Goal: Information Seeking & Learning: Learn about a topic

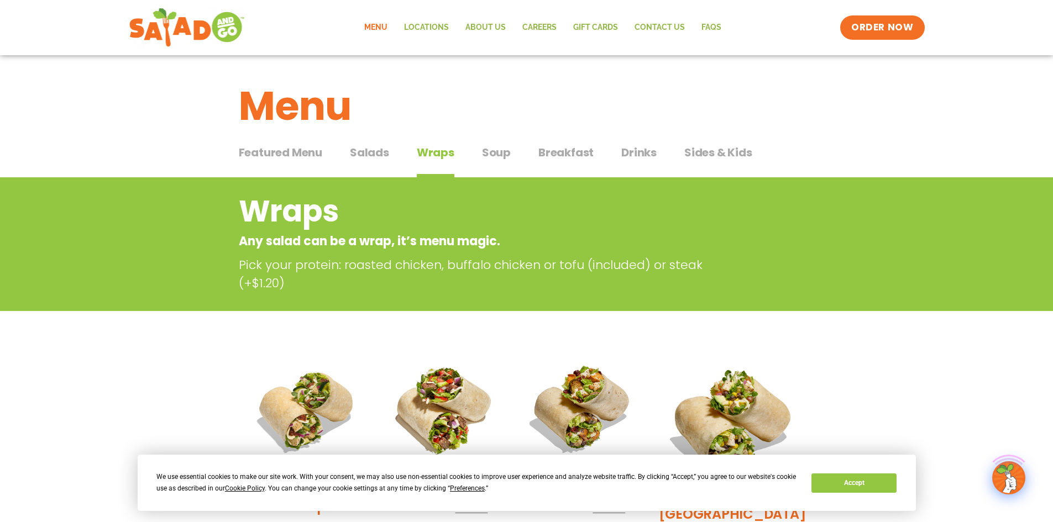
click at [496, 193] on h2 "Wraps" at bounding box center [482, 211] width 487 height 45
click at [374, 151] on span "Salads" at bounding box center [369, 152] width 39 height 17
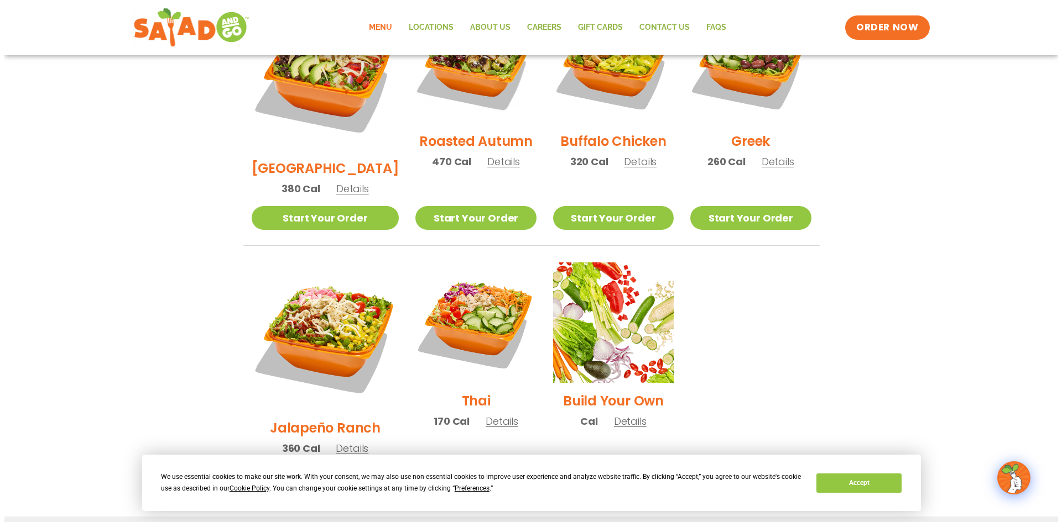
scroll to position [663, 0]
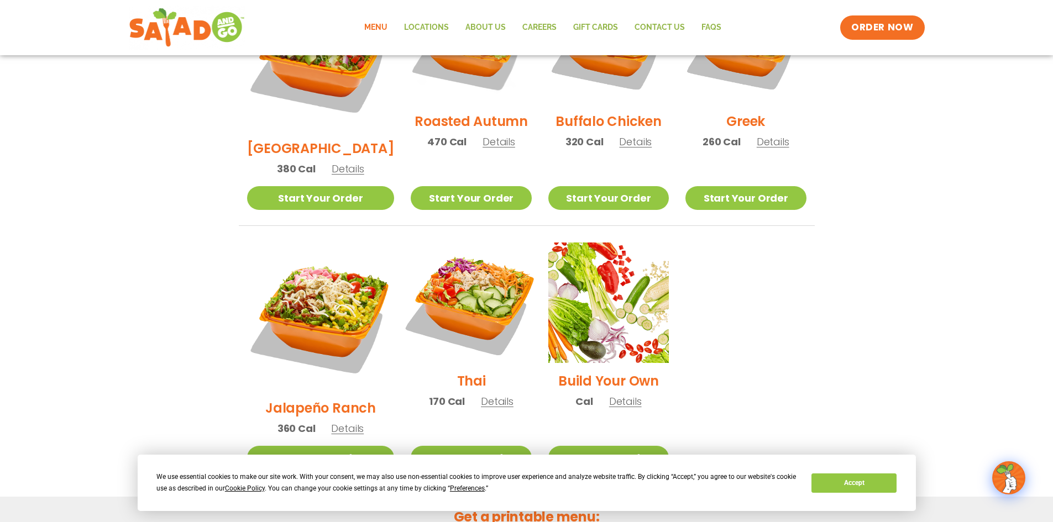
click at [449, 270] on img at bounding box center [471, 303] width 142 height 142
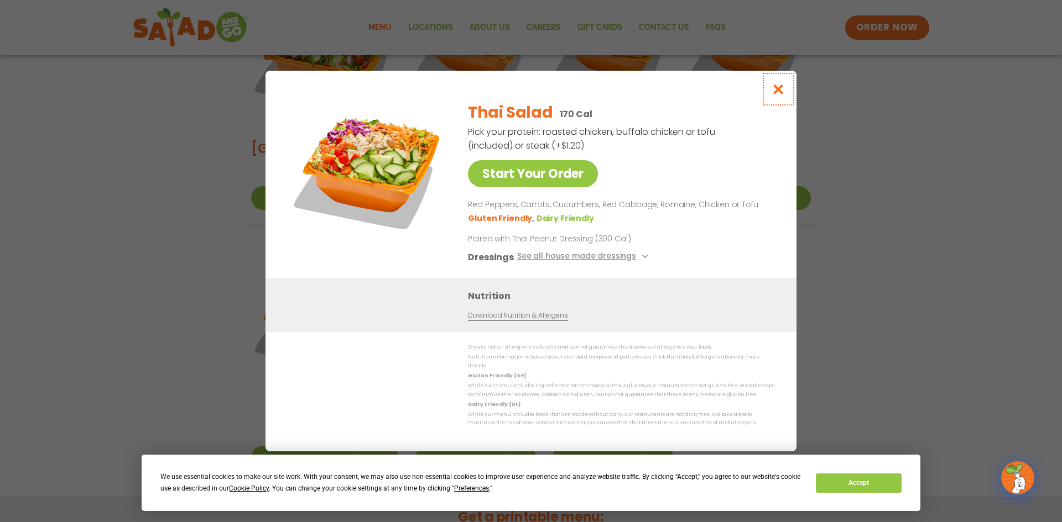
click at [777, 95] on icon "Close modal" at bounding box center [778, 89] width 14 height 12
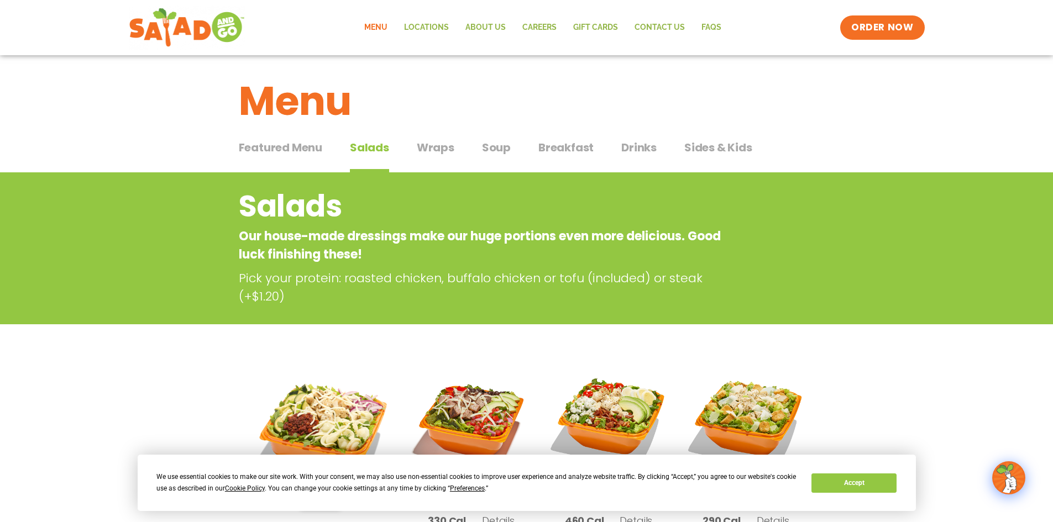
scroll to position [0, 0]
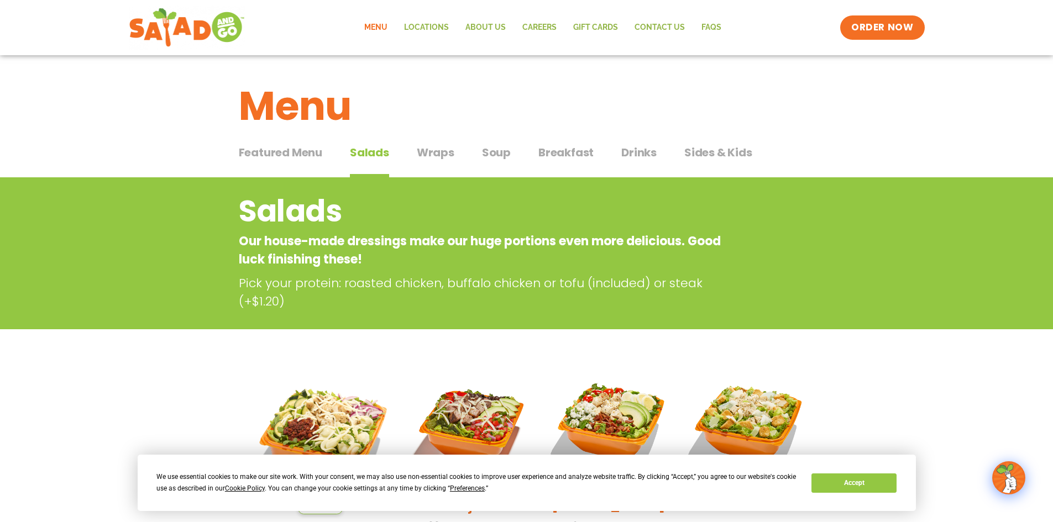
click at [633, 151] on span "Drinks" at bounding box center [638, 152] width 35 height 17
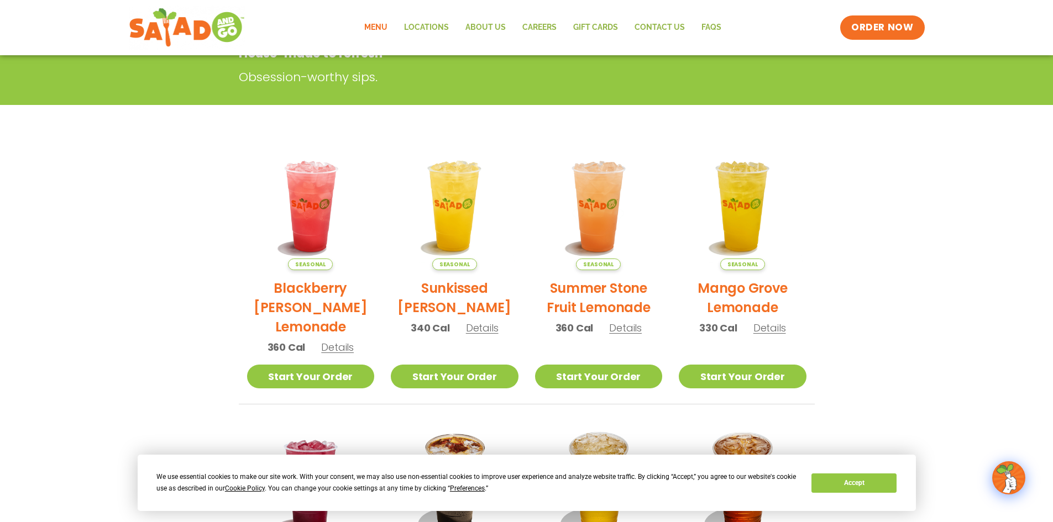
scroll to position [464, 0]
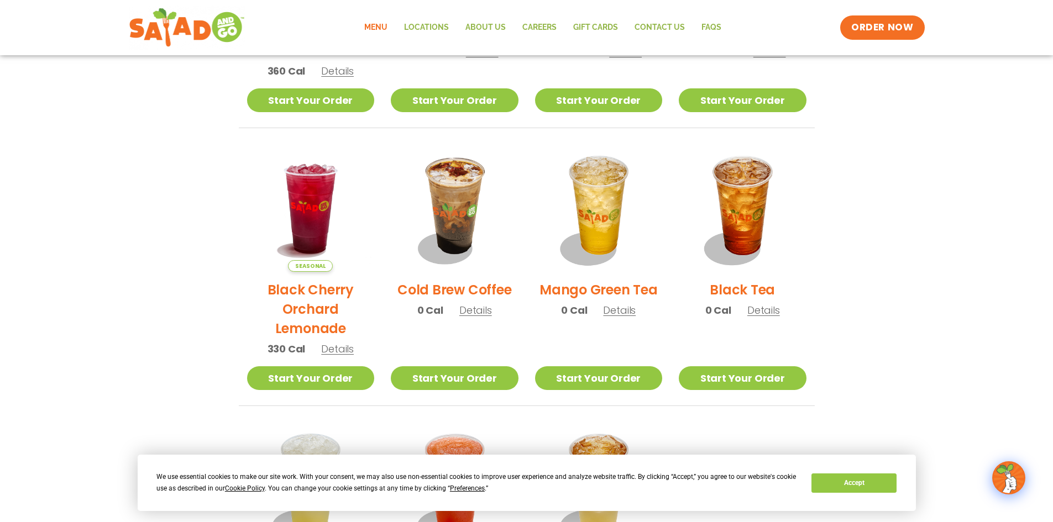
click at [332, 349] on span "Details" at bounding box center [337, 349] width 33 height 14
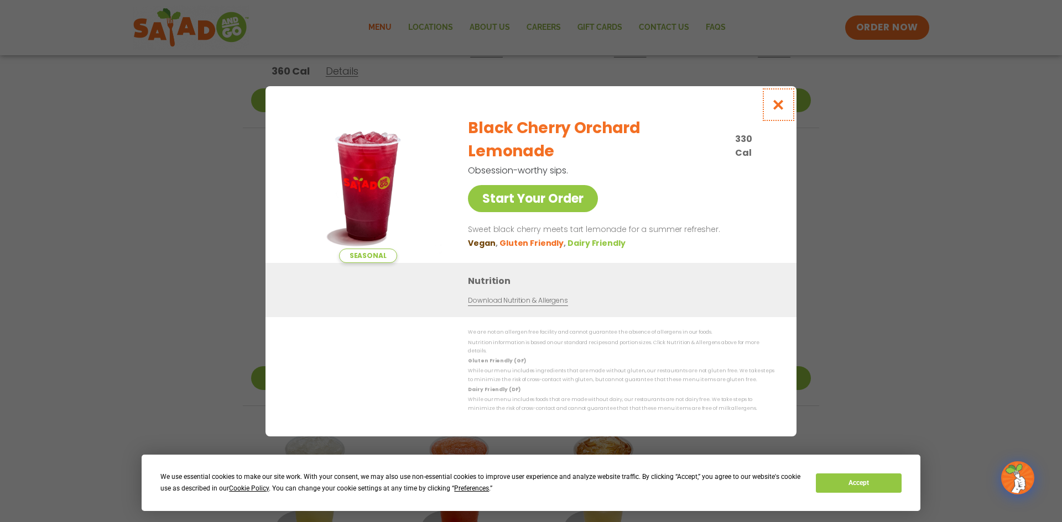
click at [781, 111] on icon "Close modal" at bounding box center [778, 105] width 14 height 12
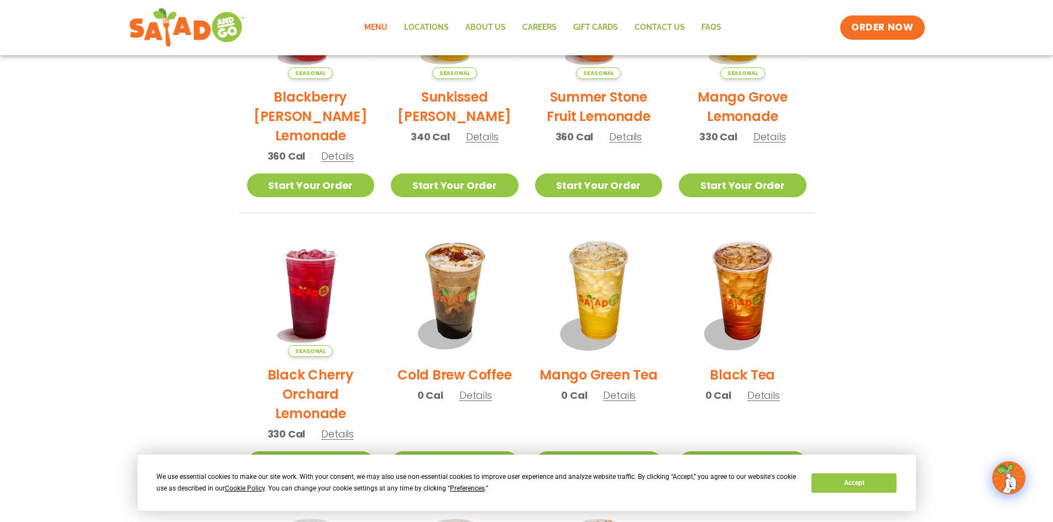
scroll to position [0, 0]
